Goal: Information Seeking & Learning: Learn about a topic

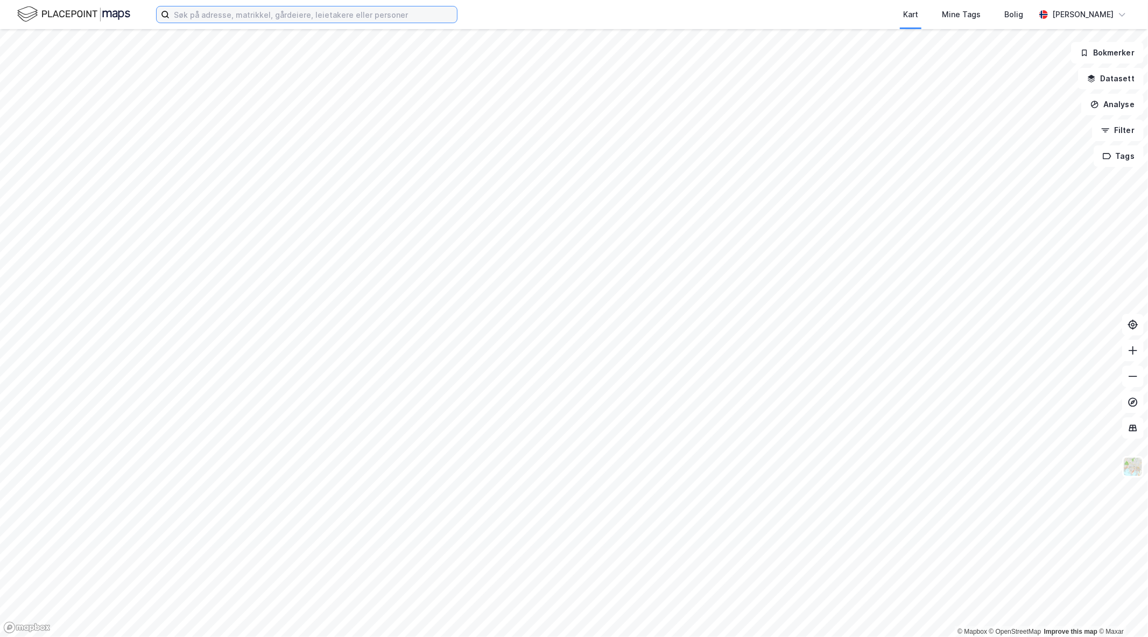
click at [345, 17] on input at bounding box center [314, 14] width 288 height 16
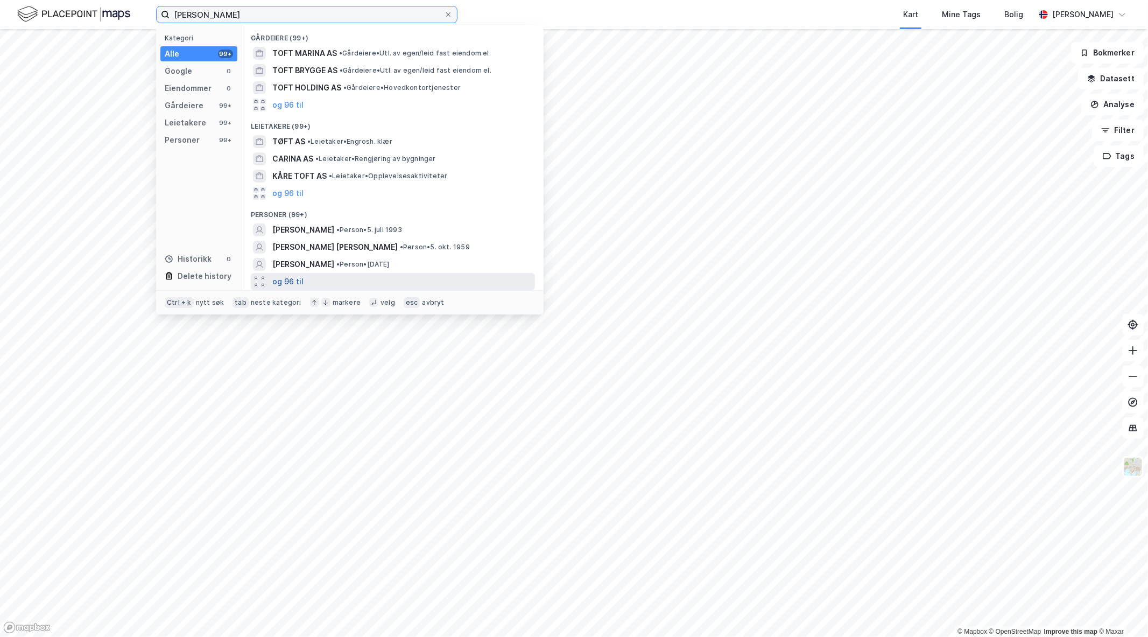
type input "[PERSON_NAME]"
click at [293, 287] on button "og 96 til" at bounding box center [287, 281] width 31 height 13
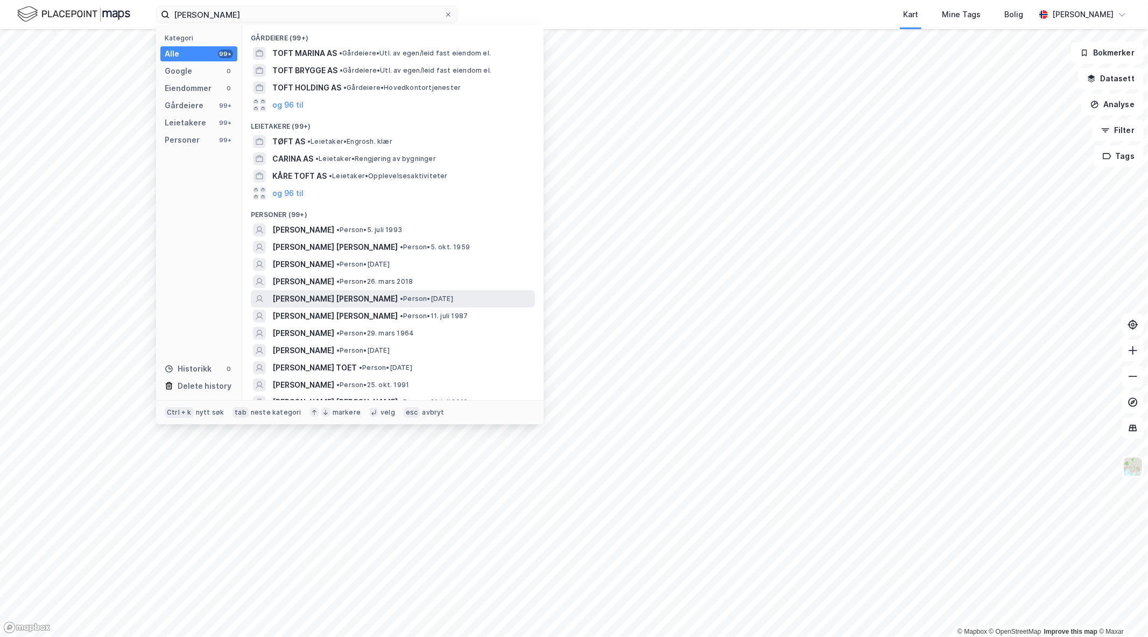
click at [297, 299] on span "[PERSON_NAME] [PERSON_NAME]" at bounding box center [334, 298] width 125 height 13
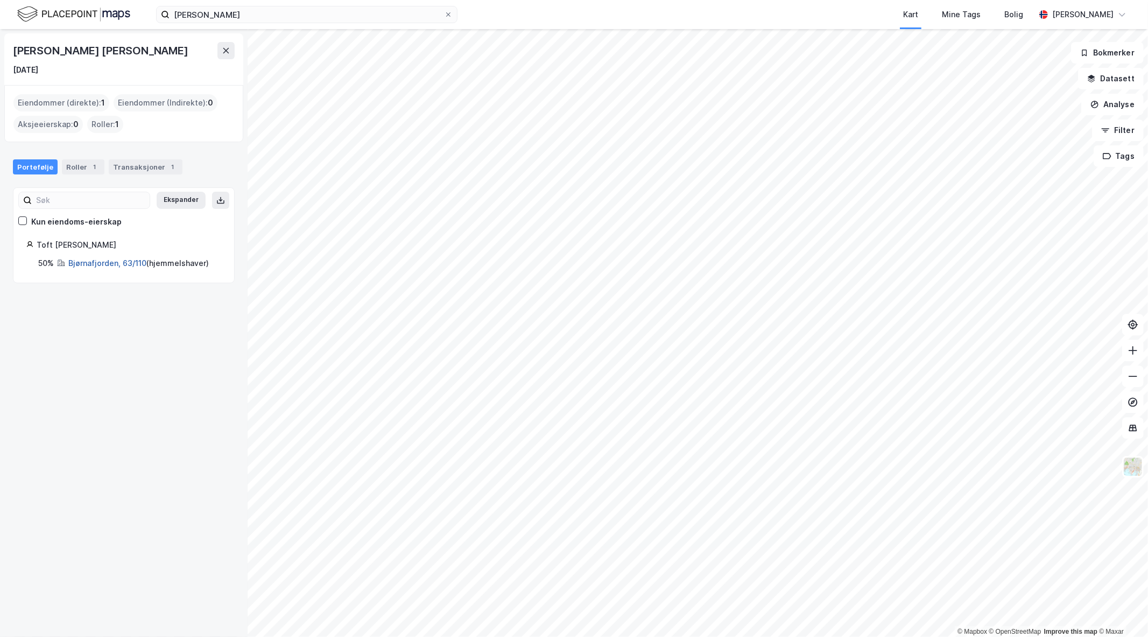
click at [110, 265] on link "Bjørnafjorden, 63/110" at bounding box center [107, 262] width 78 height 9
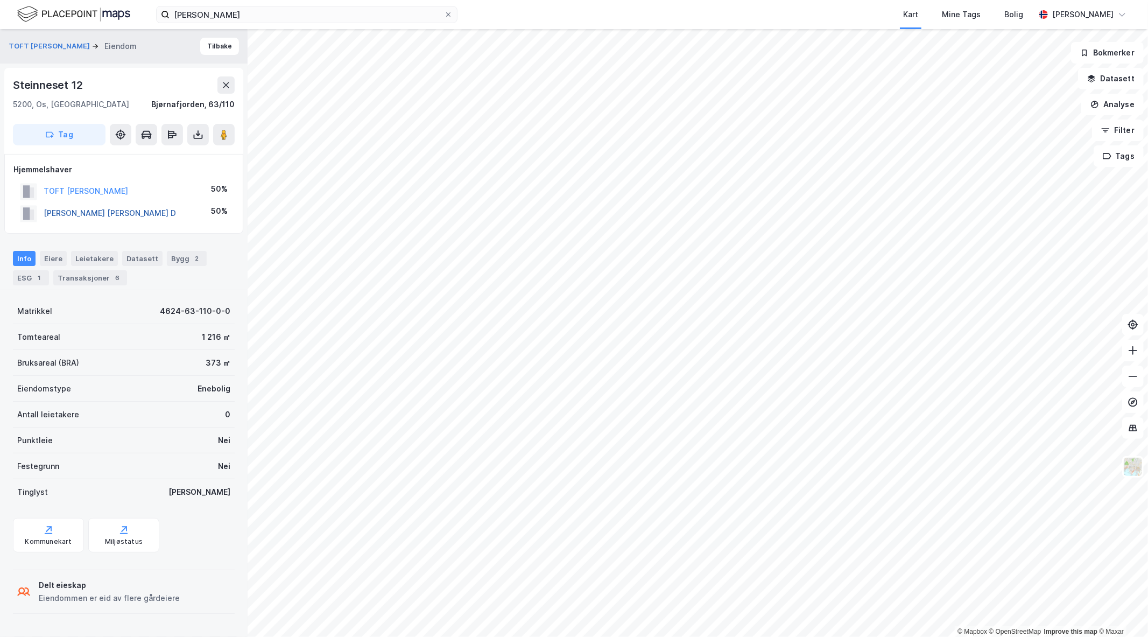
click at [0, 0] on button "[PERSON_NAME] [PERSON_NAME] D" at bounding box center [0, 0] width 0 height 0
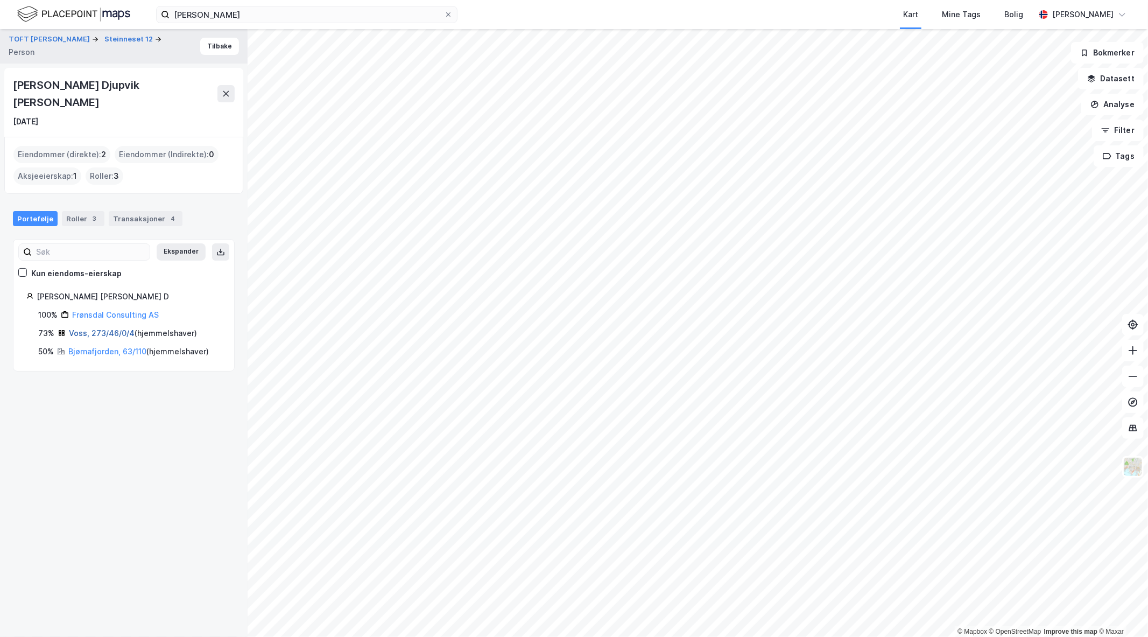
click at [73, 328] on link "Voss, 273/46/0/4" at bounding box center [102, 332] width 66 height 9
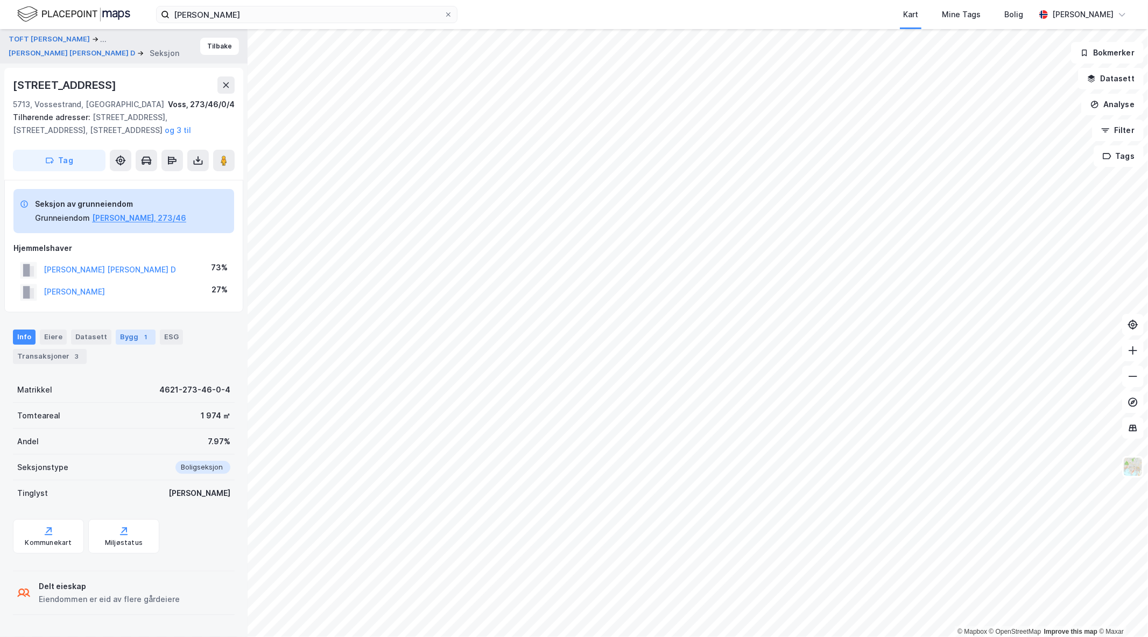
click at [120, 341] on div "Bygg 1" at bounding box center [136, 337] width 40 height 15
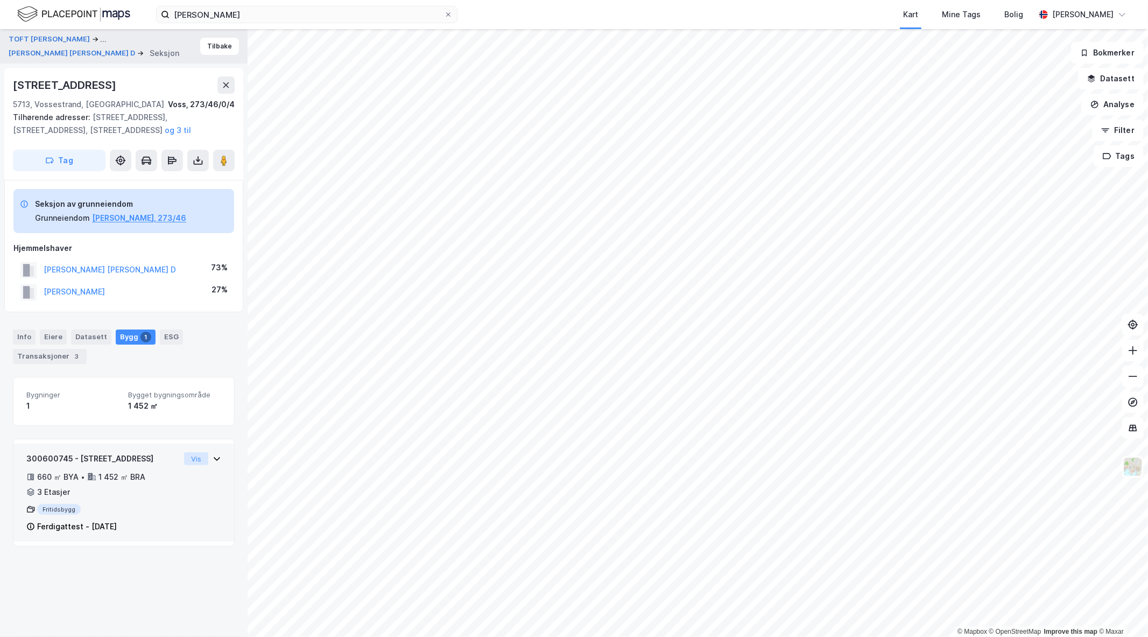
click at [194, 454] on button "Vis" at bounding box center [196, 458] width 24 height 13
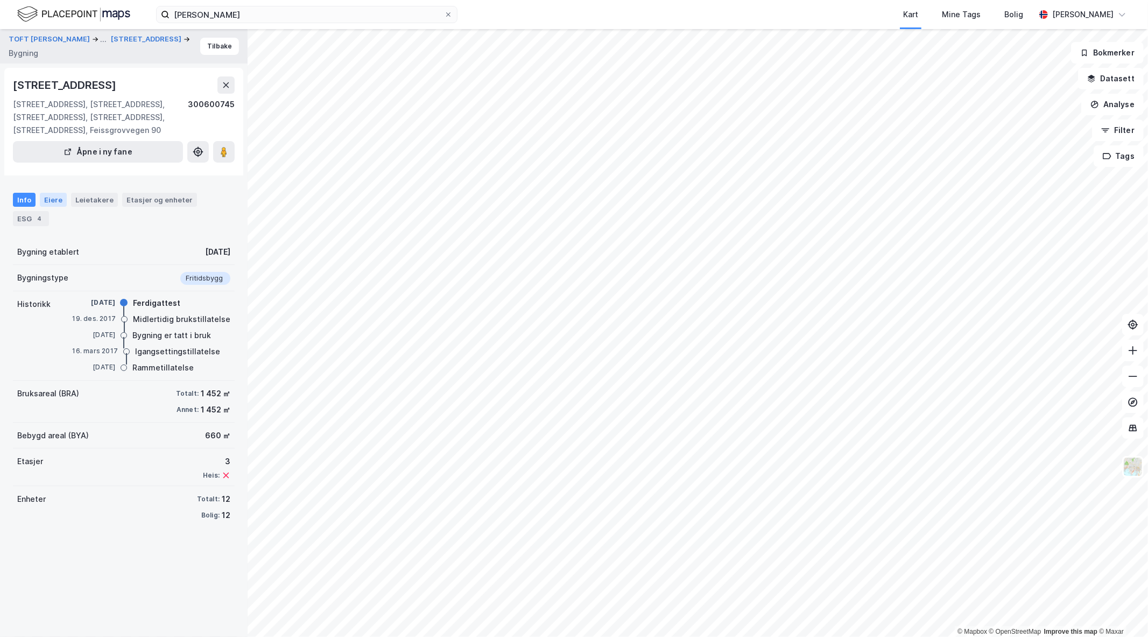
click at [42, 195] on div "Eiere" at bounding box center [53, 200] width 27 height 14
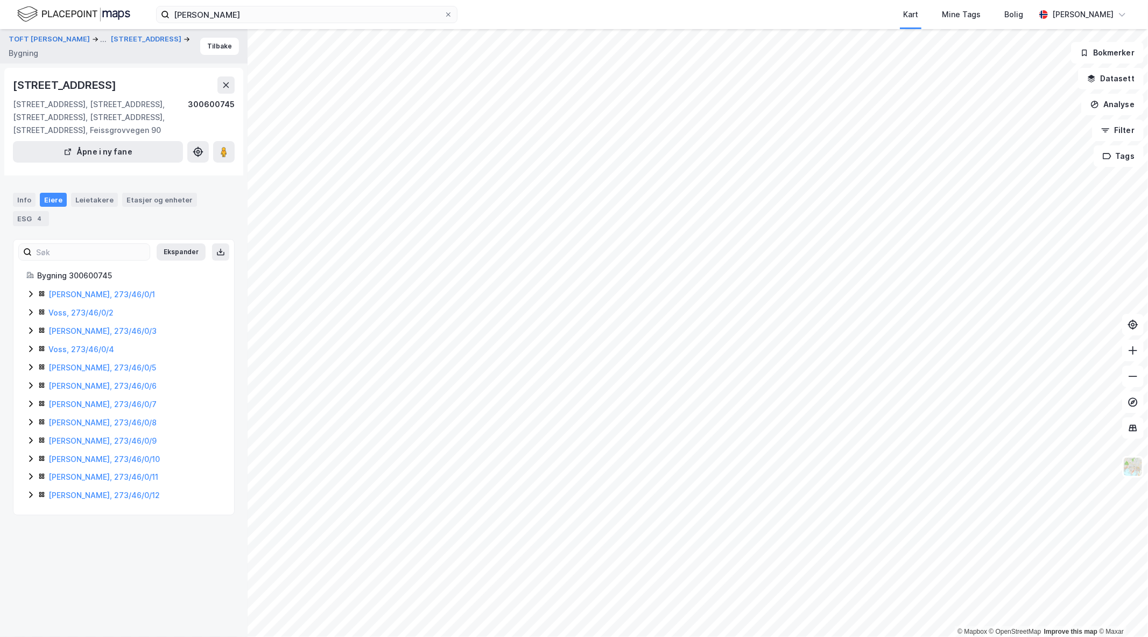
click at [33, 292] on icon at bounding box center [30, 294] width 9 height 9
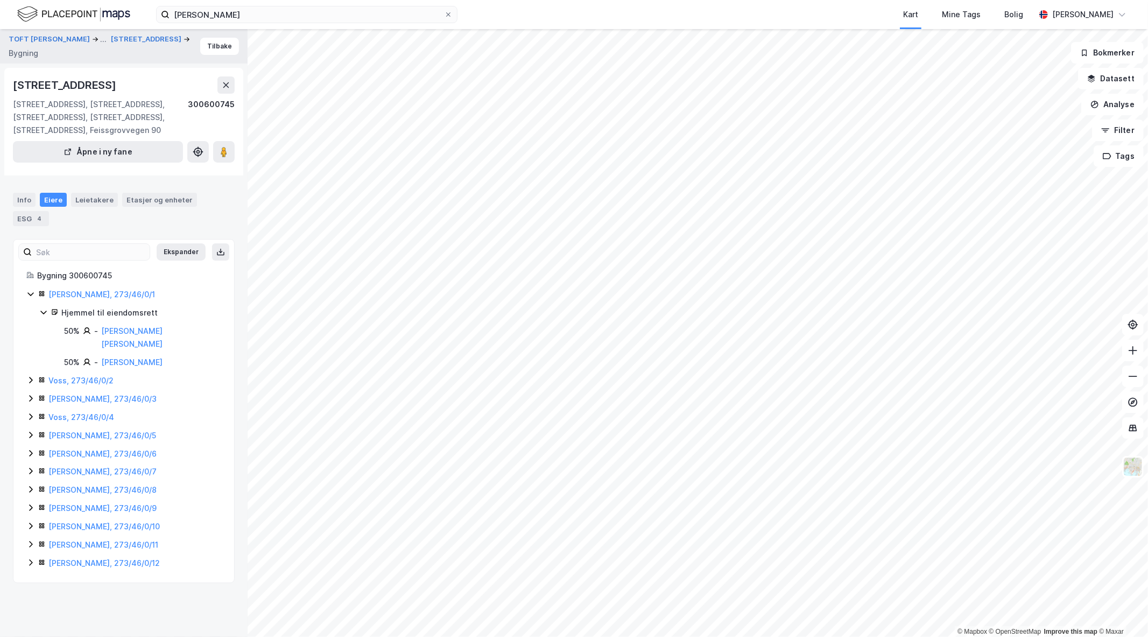
click at [33, 376] on icon at bounding box center [30, 380] width 9 height 9
click at [31, 431] on icon at bounding box center [30, 435] width 9 height 9
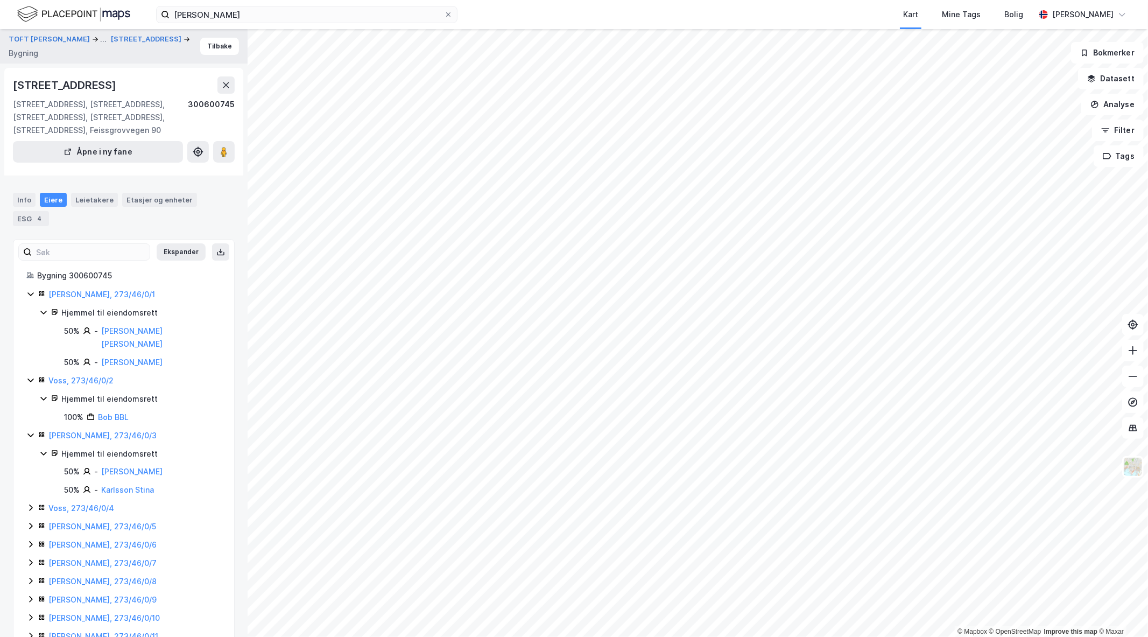
scroll to position [40, 0]
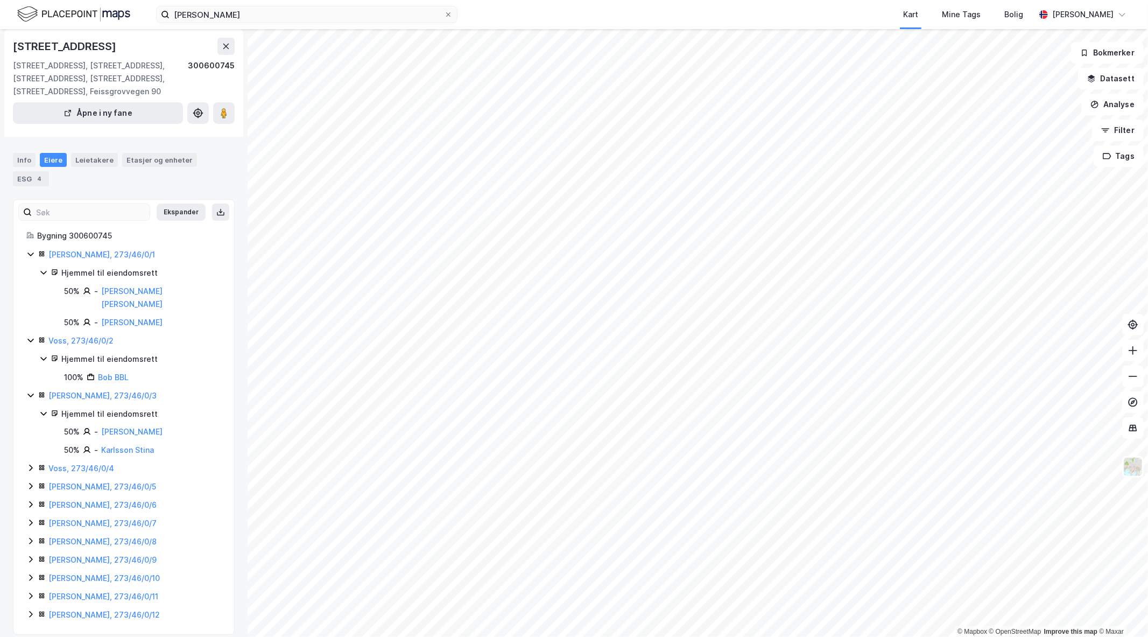
click at [33, 464] on icon at bounding box center [30, 468] width 9 height 9
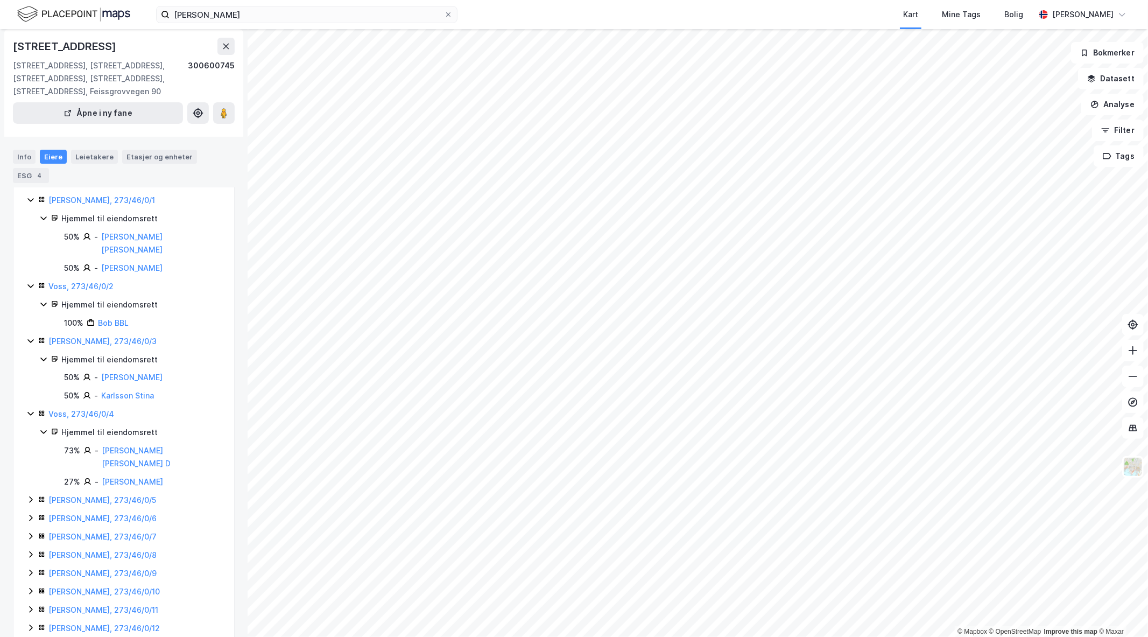
scroll to position [95, 0]
click at [29, 495] on icon at bounding box center [30, 499] width 9 height 9
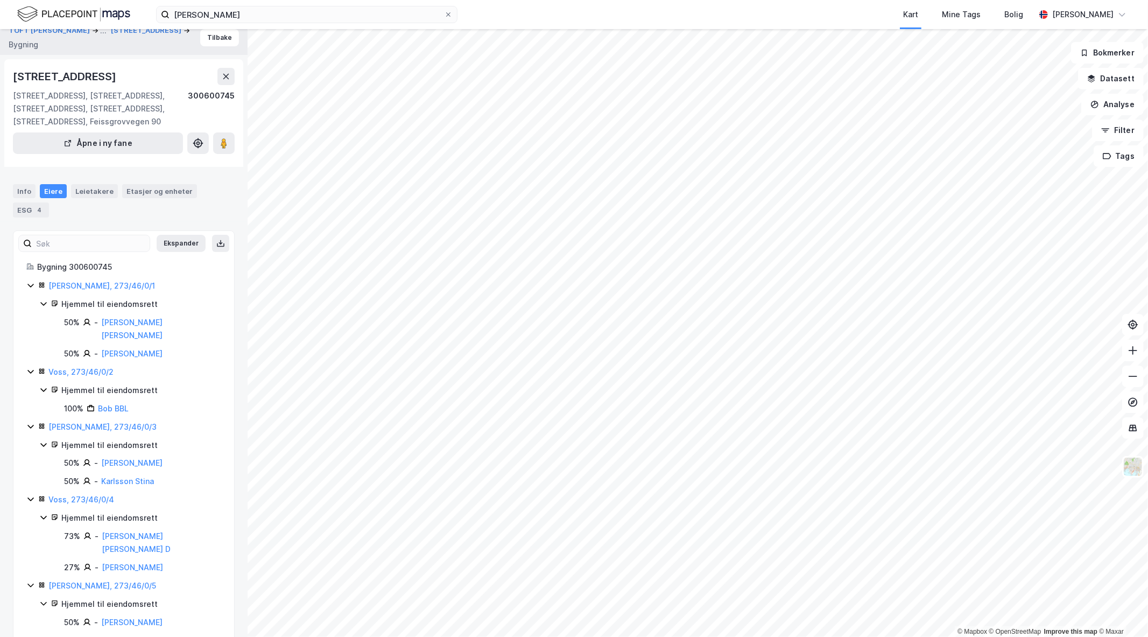
scroll to position [0, 0]
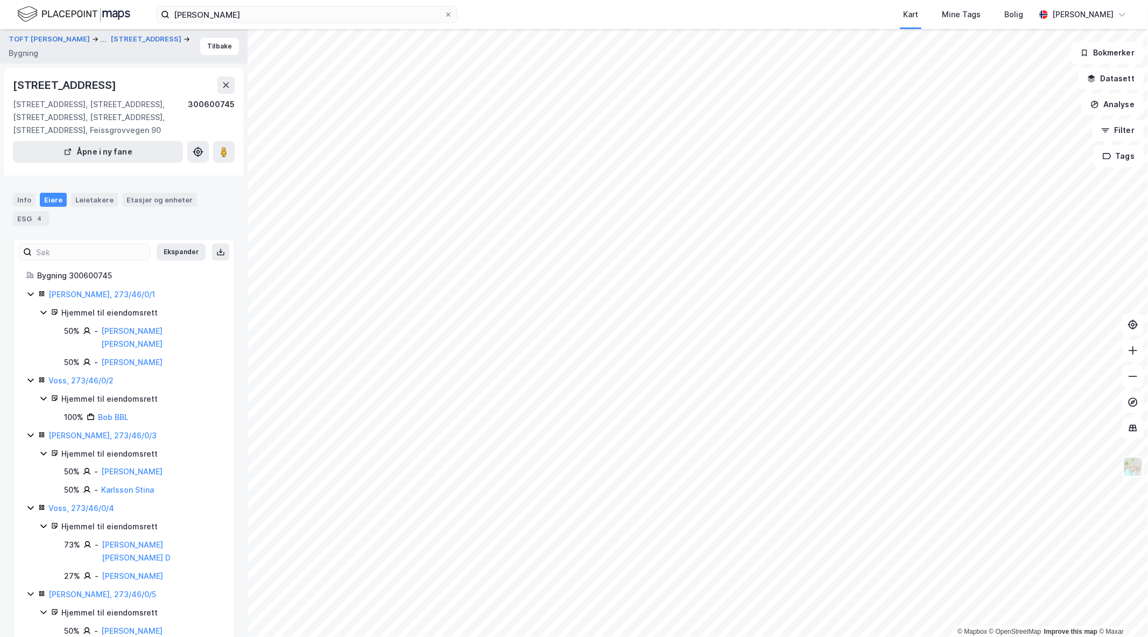
click at [8, 205] on div "Info Eiere Leietakere Etasjer og enheter ESG 4" at bounding box center [124, 205] width 248 height 51
click at [162, 201] on div "Etasjer og enheter" at bounding box center [160, 200] width 66 height 10
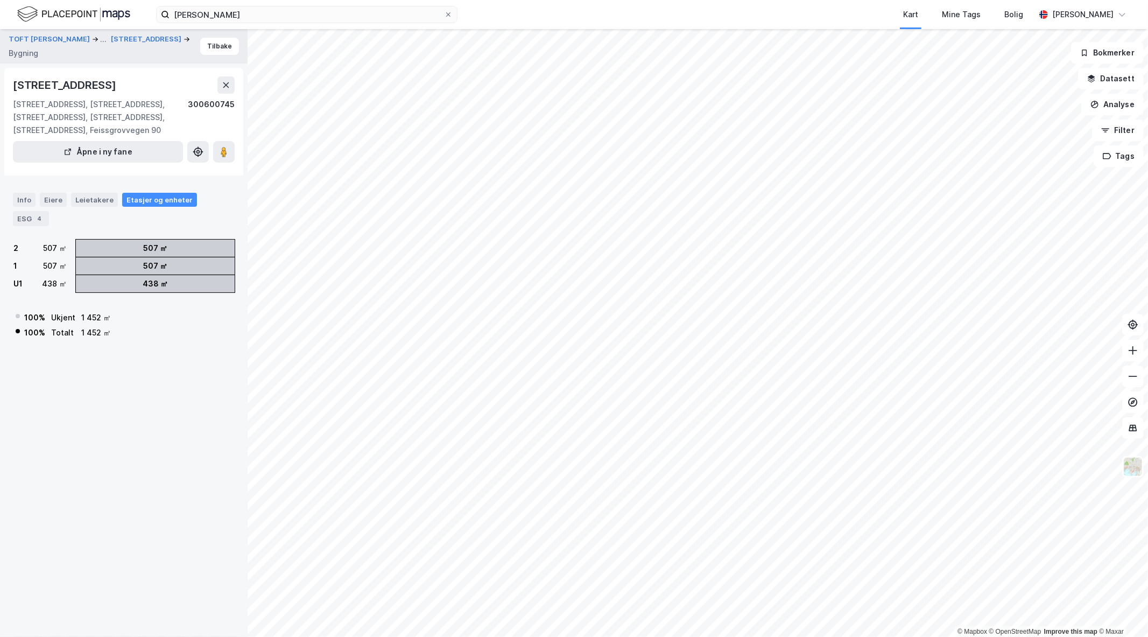
click at [103, 390] on div "TOFT [PERSON_NAME] ... Feissgrovvegen 86 Bygning Tilbake Feissgrovvegen 86, 571…" at bounding box center [124, 333] width 248 height 608
click at [99, 399] on div "TOFT [PERSON_NAME] ... Feissgrovvegen 86 Bygning Tilbake Feissgrovvegen 86, 571…" at bounding box center [124, 333] width 248 height 608
click at [19, 197] on div "Info" at bounding box center [24, 200] width 23 height 14
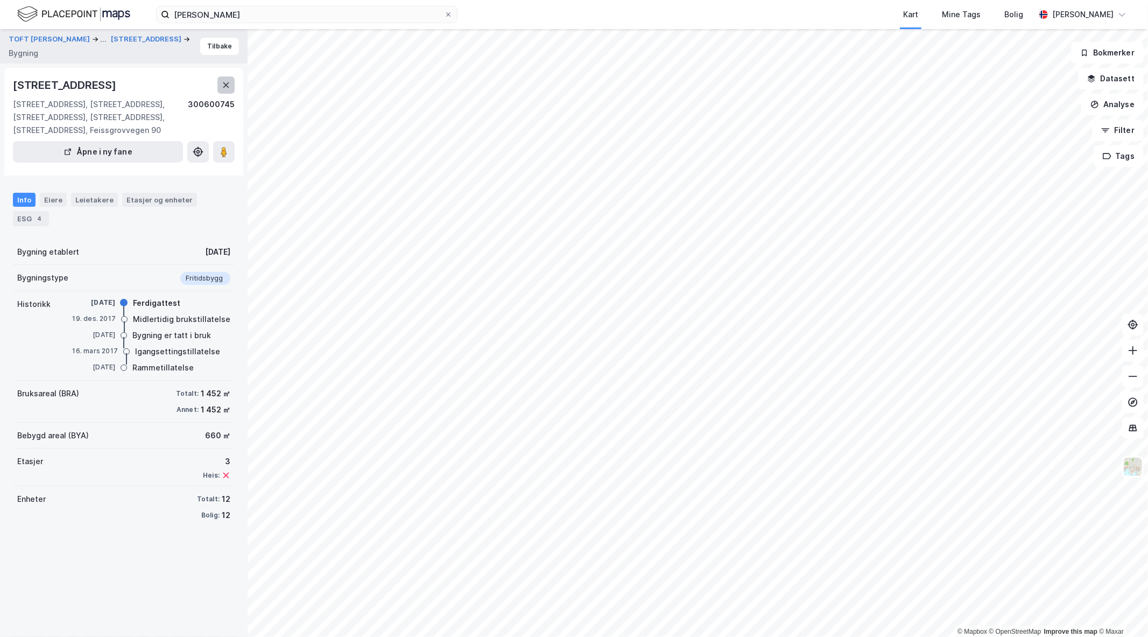
click at [232, 81] on button at bounding box center [226, 84] width 17 height 17
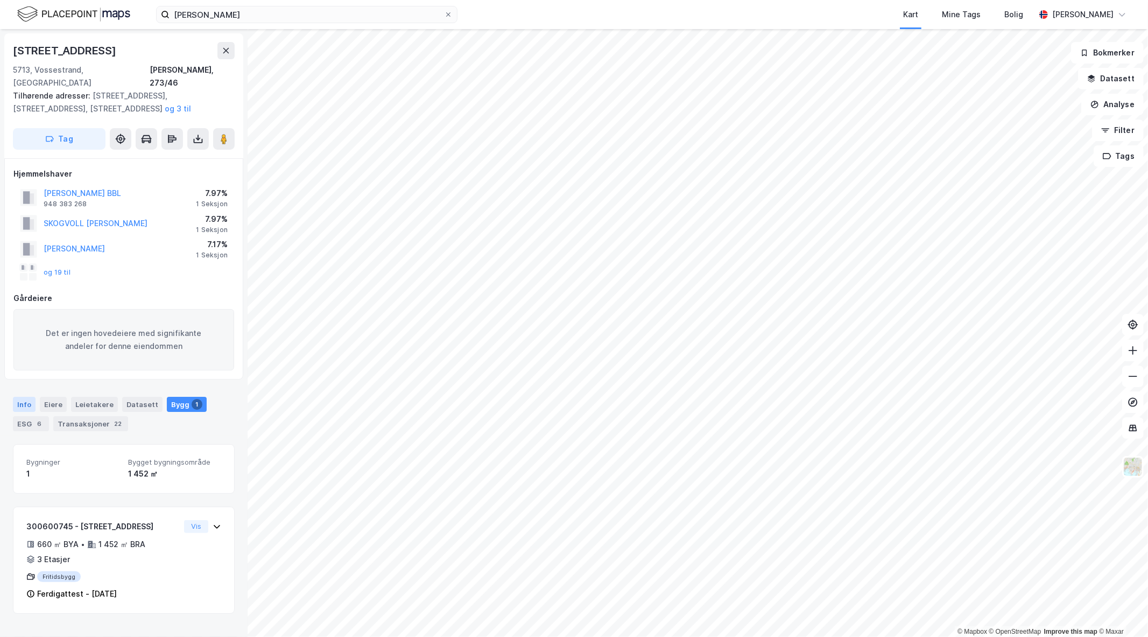
click at [29, 397] on div "Info" at bounding box center [24, 404] width 23 height 15
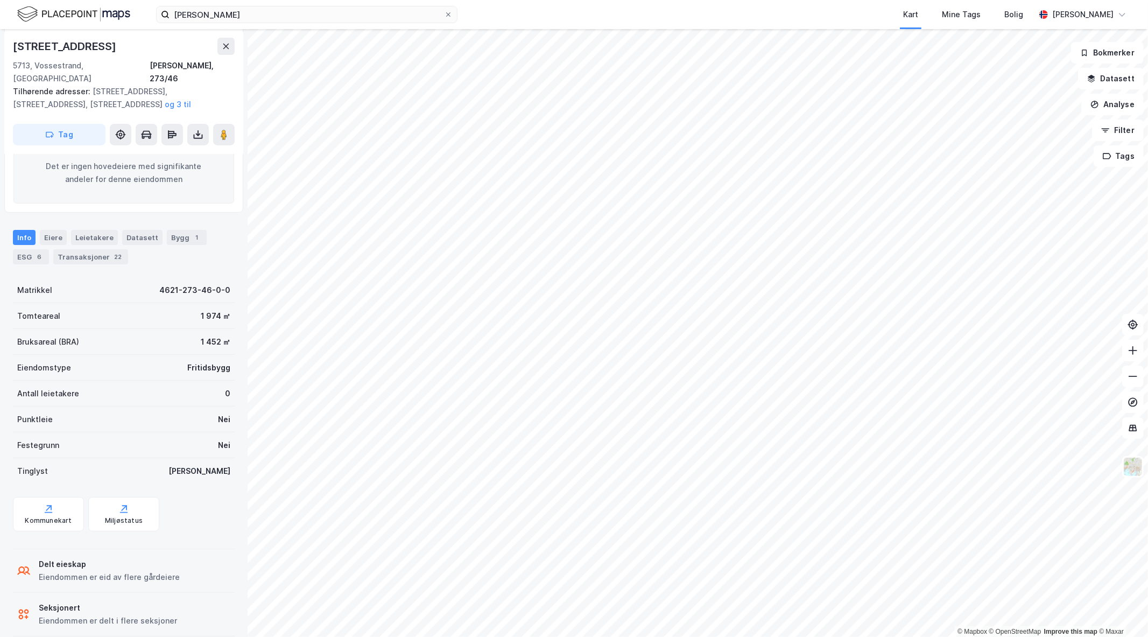
scroll to position [170, 0]
click at [167, 227] on div "Bygg 1" at bounding box center [187, 234] width 40 height 15
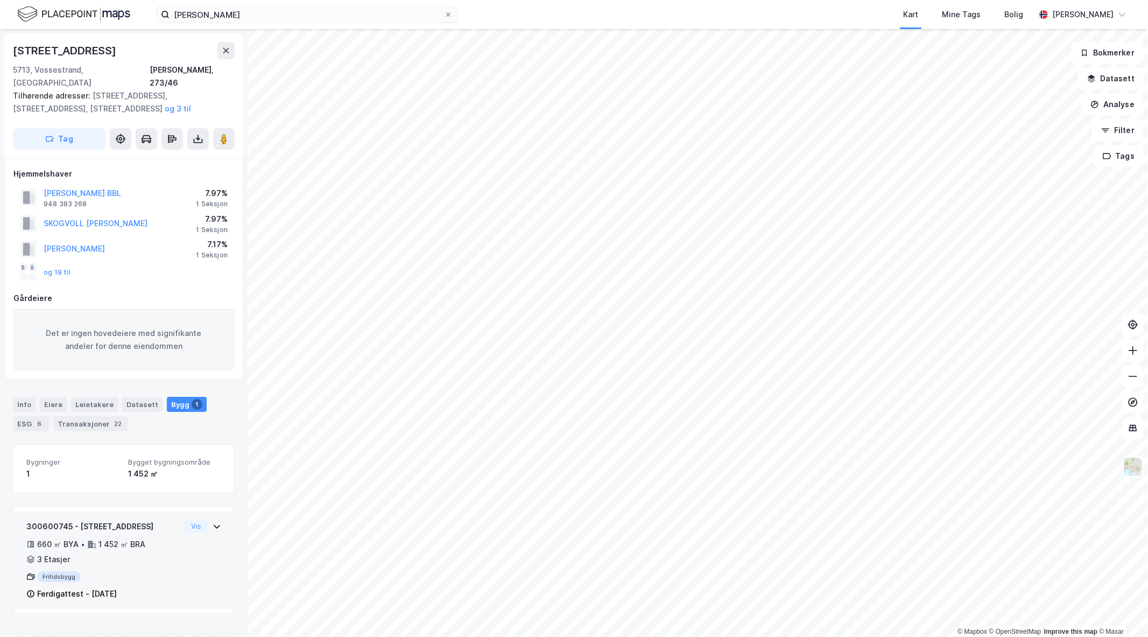
click at [204, 520] on div "Vis" at bounding box center [202, 526] width 37 height 13
click at [26, 397] on div "Info" at bounding box center [24, 404] width 23 height 15
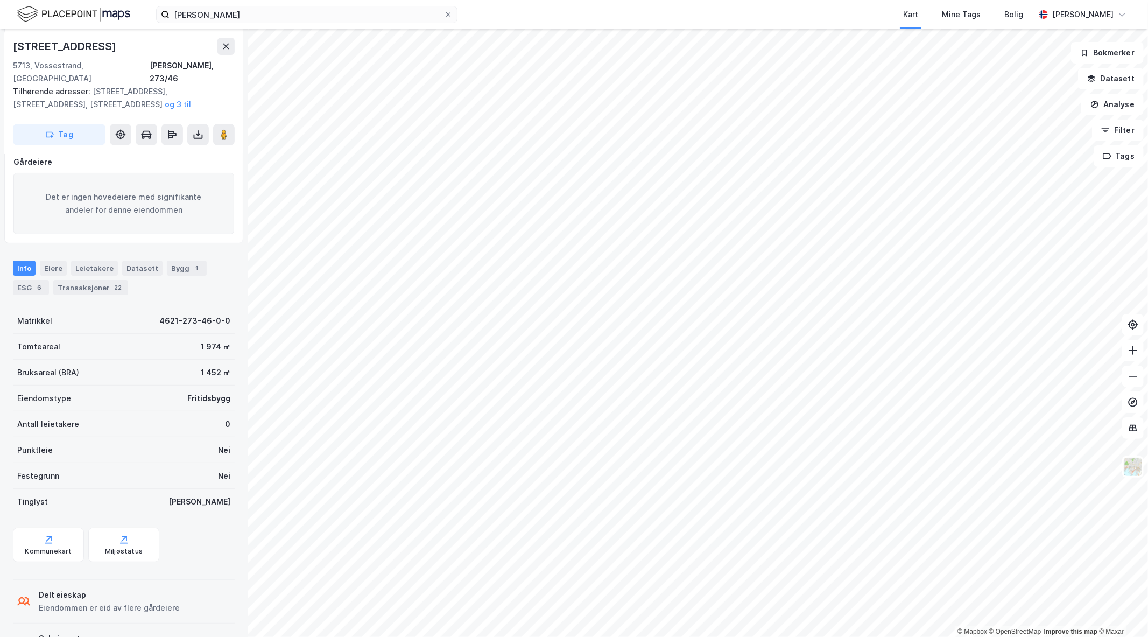
scroll to position [170, 0]
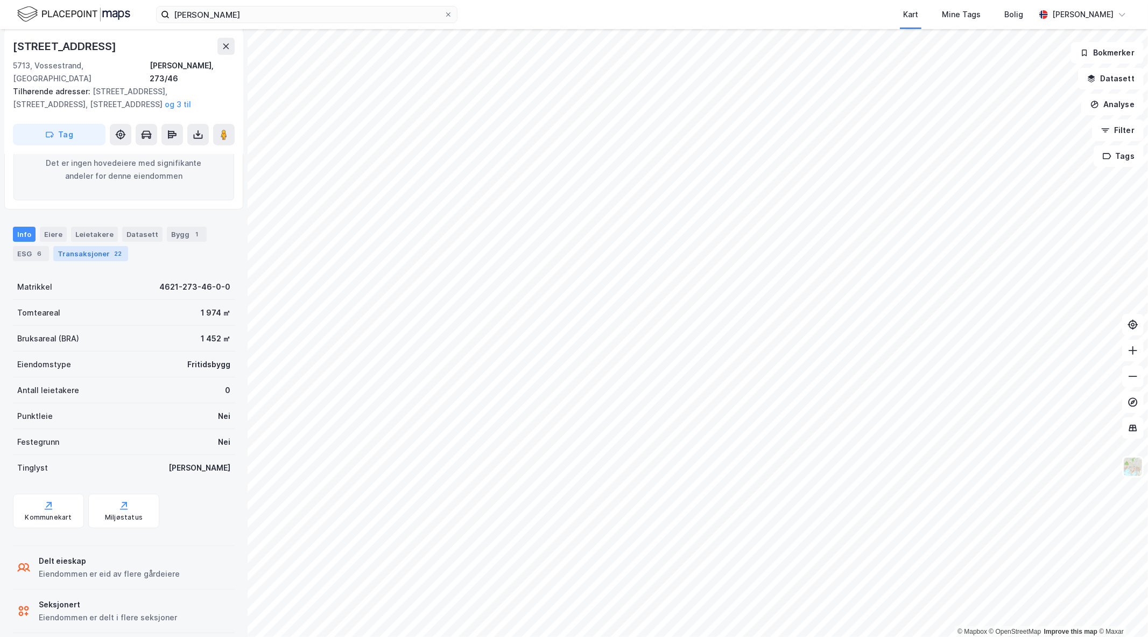
click at [93, 246] on div "Transaksjoner 22" at bounding box center [90, 253] width 75 height 15
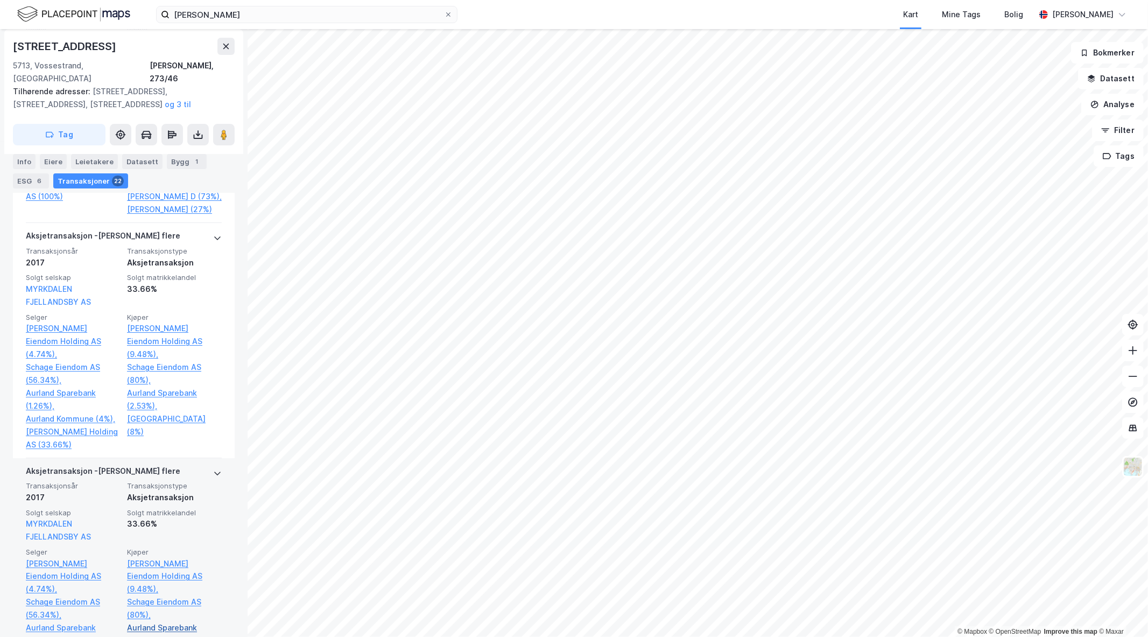
scroll to position [2957, 0]
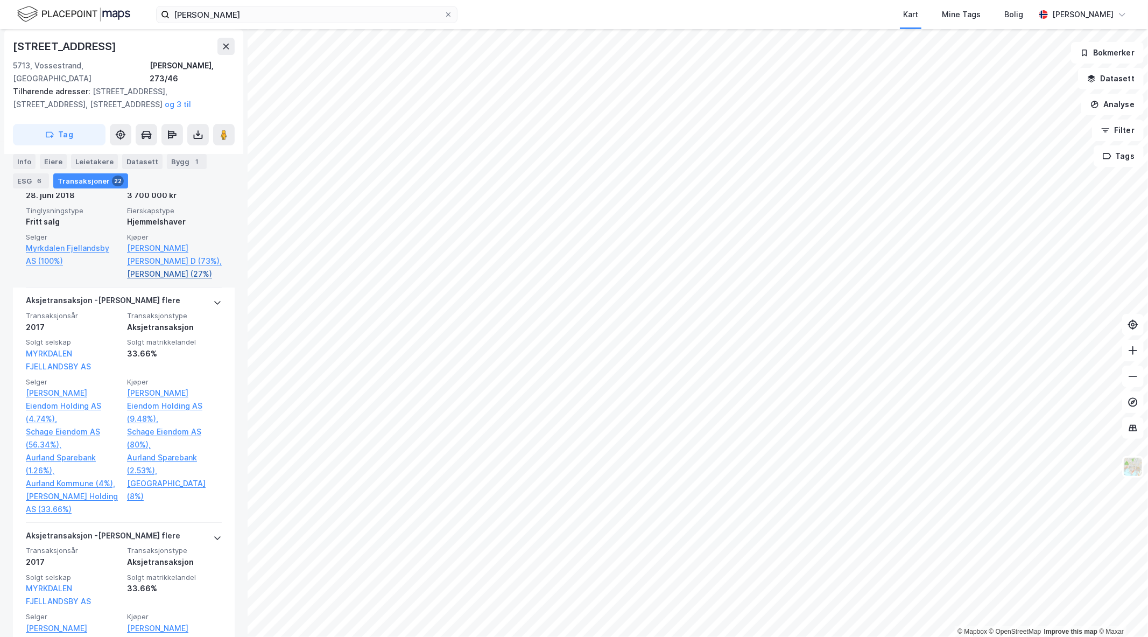
click at [146, 271] on link "[PERSON_NAME] (27%)" at bounding box center [174, 274] width 95 height 13
